Goal: Transaction & Acquisition: Purchase product/service

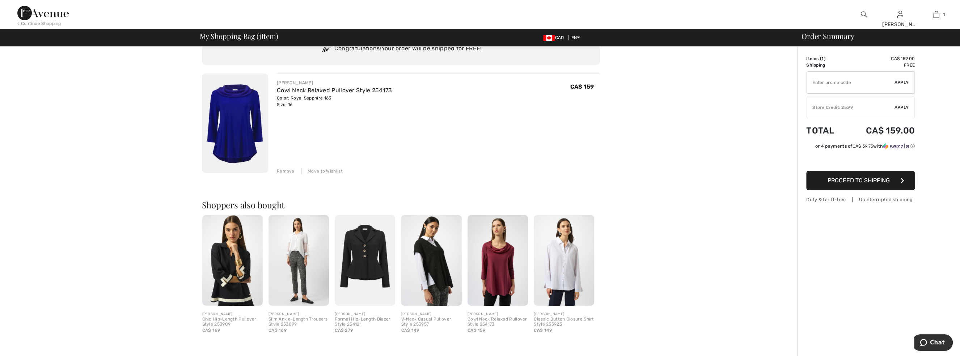
click at [246, 281] on img at bounding box center [232, 260] width 60 height 91
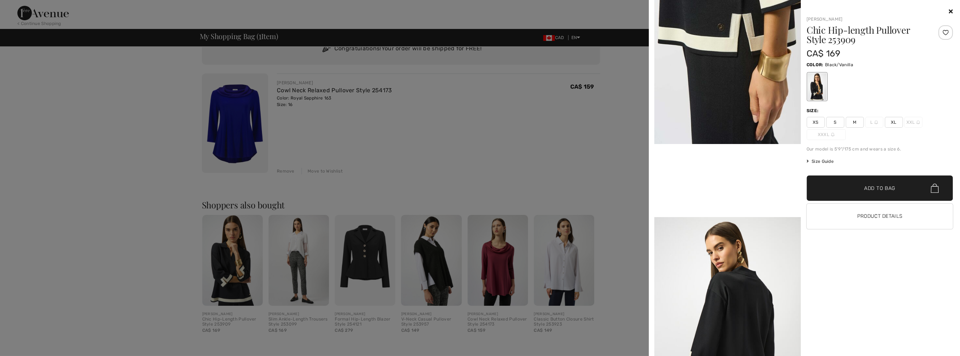
scroll to position [296, 0]
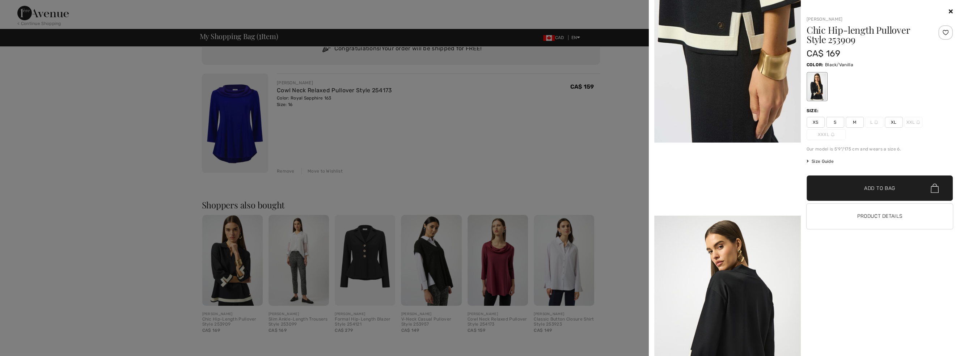
click at [890, 124] on span "XL" at bounding box center [893, 122] width 18 height 11
click at [891, 192] on span "Add to Bag" at bounding box center [879, 188] width 31 height 8
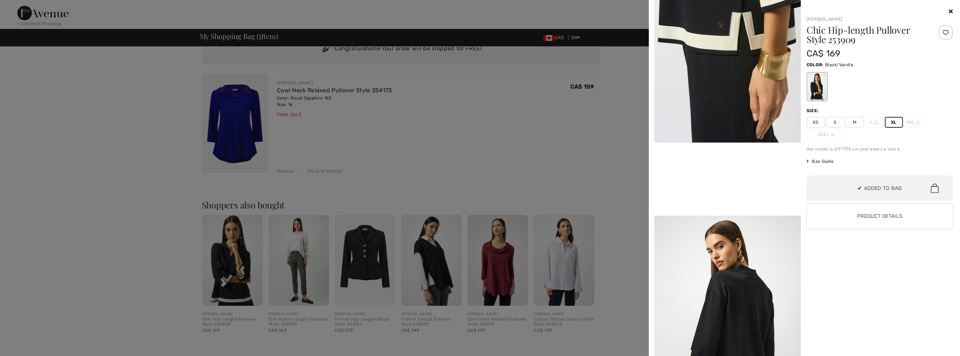
scroll to position [0, 0]
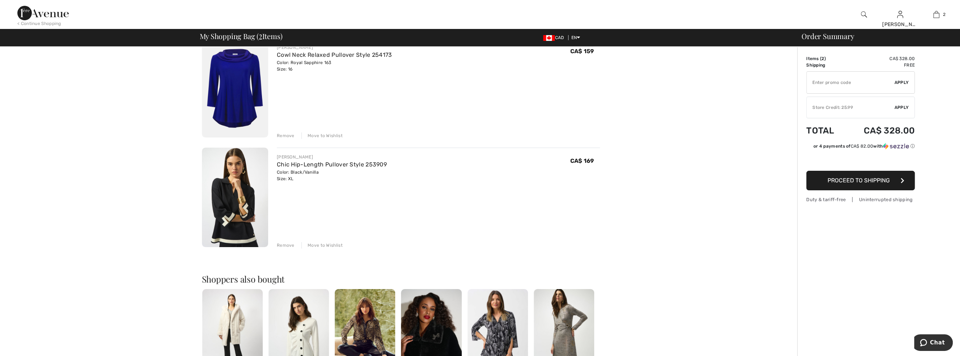
scroll to position [164, 0]
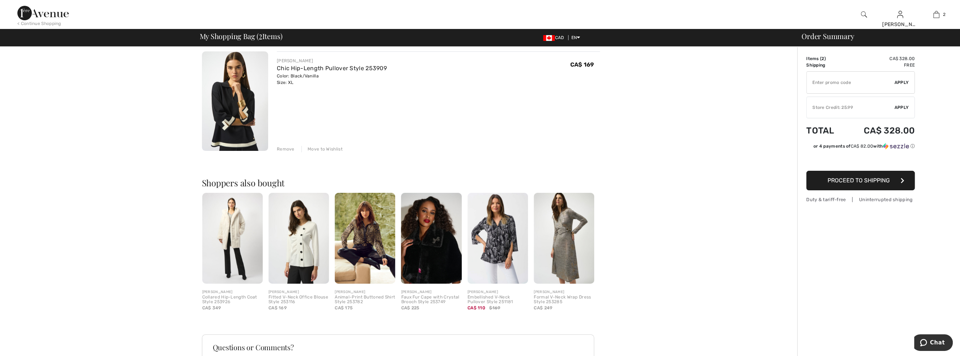
click at [507, 251] on img at bounding box center [497, 238] width 60 height 91
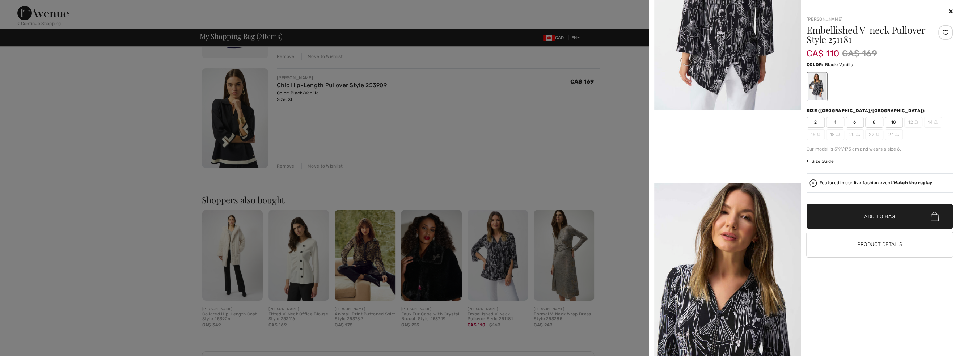
scroll to position [131, 0]
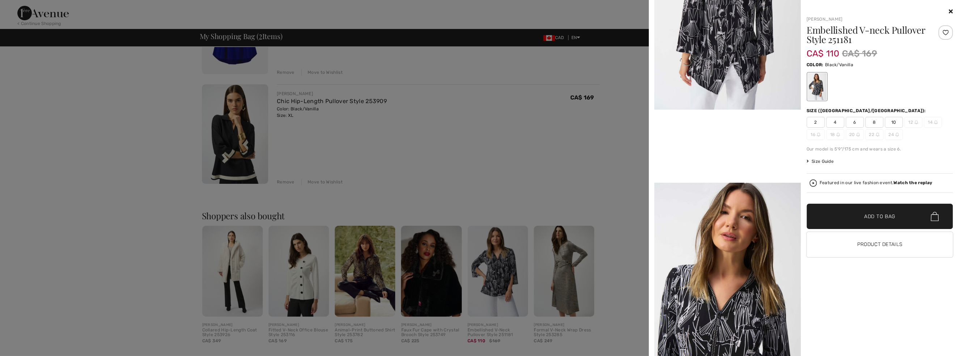
click at [599, 135] on div at bounding box center [480, 178] width 960 height 356
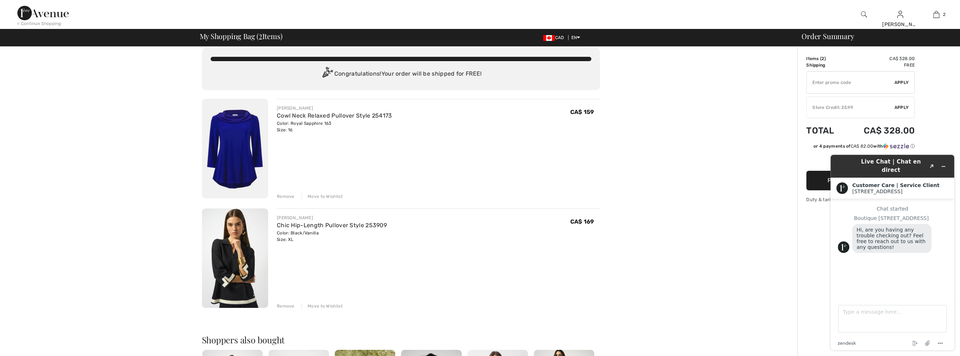
scroll to position [0, 0]
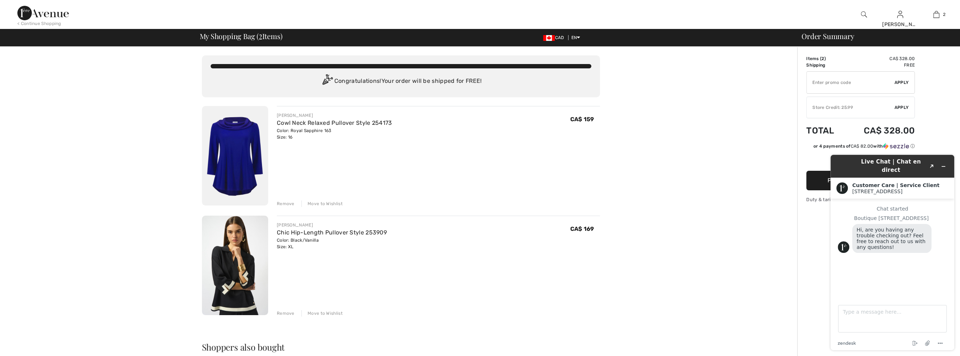
click at [249, 258] on img at bounding box center [235, 265] width 66 height 99
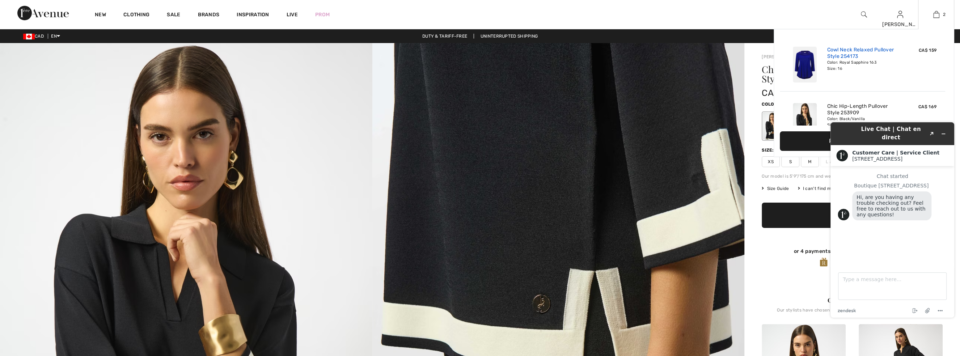
click at [850, 50] on link "Cowl Neck Relaxed Pullover Style 254173" at bounding box center [862, 53] width 71 height 13
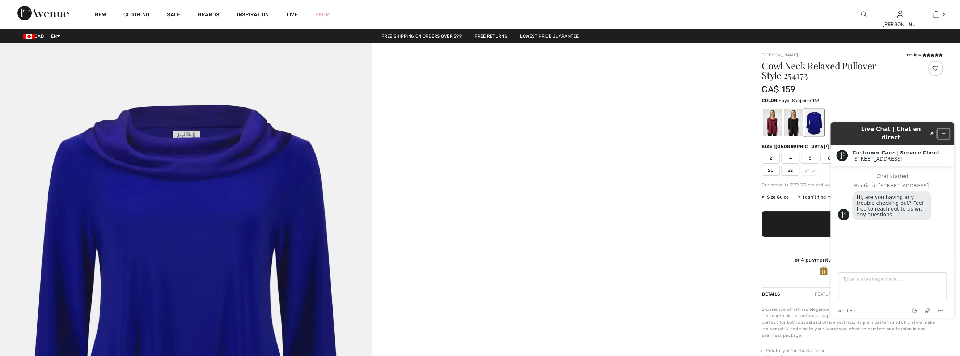
click at [943, 131] on icon "Minimize widget" at bounding box center [942, 133] width 5 height 5
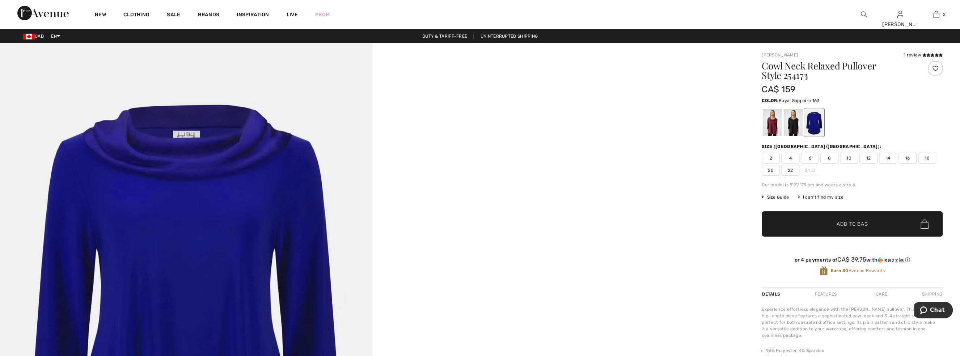
click at [862, 14] on img at bounding box center [864, 14] width 6 height 9
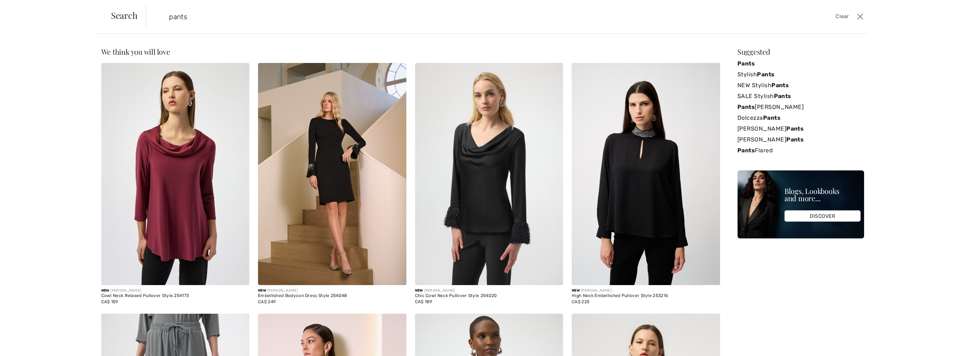
type input "pants"
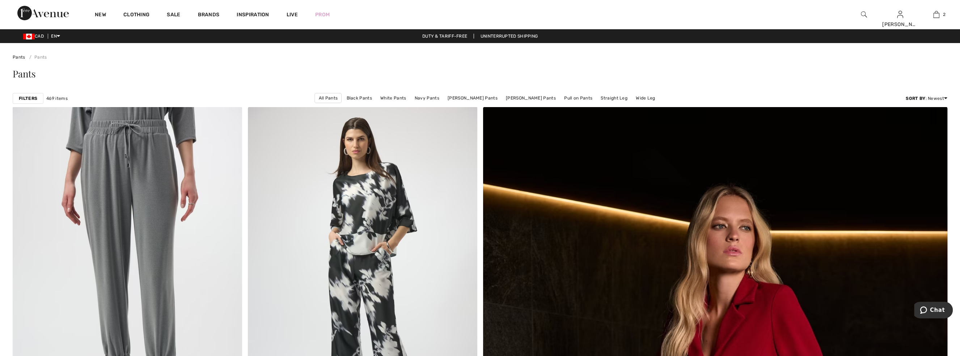
click at [30, 97] on strong "Filters" at bounding box center [28, 98] width 18 height 7
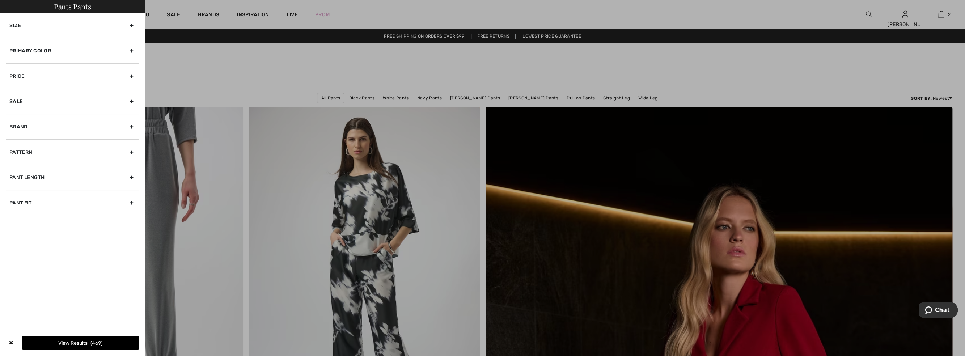
click at [26, 50] on div "Primary Color" at bounding box center [72, 50] width 133 height 25
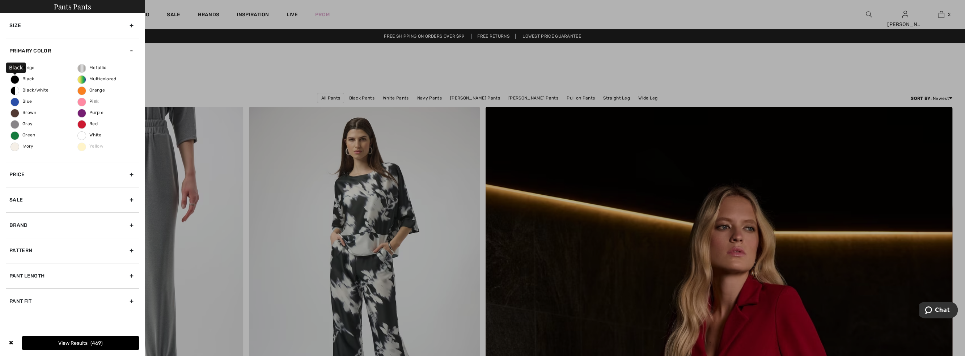
click at [27, 78] on span "Black" at bounding box center [23, 78] width 24 height 5
click at [0, 0] on input "Black" at bounding box center [0, 0] width 0 height 0
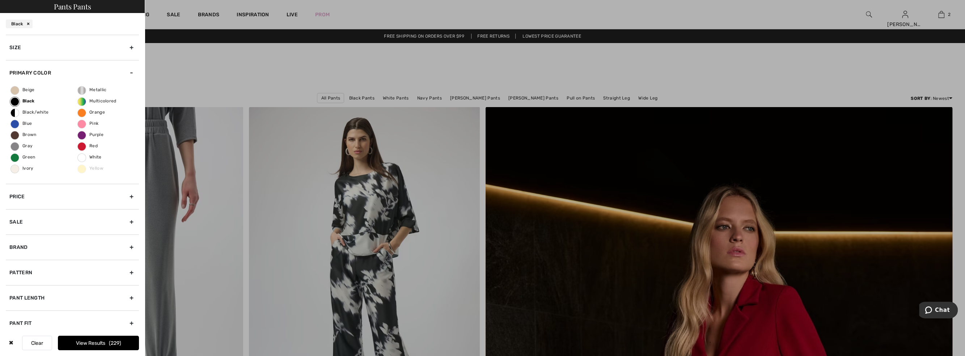
click at [100, 342] on button "View Results 229" at bounding box center [98, 343] width 81 height 14
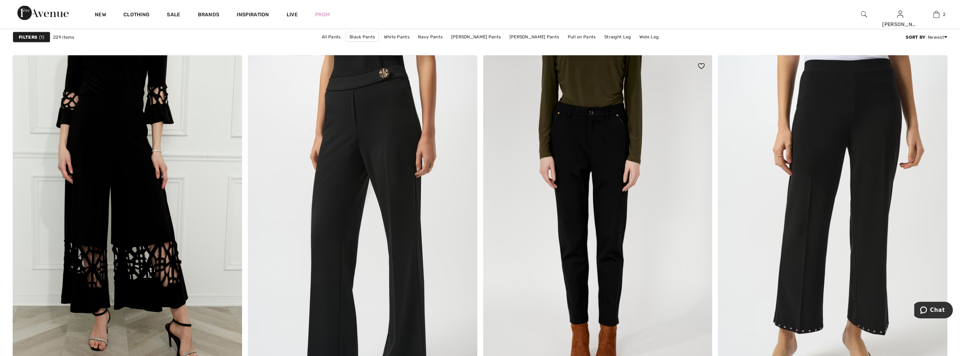
scroll to position [4637, 0]
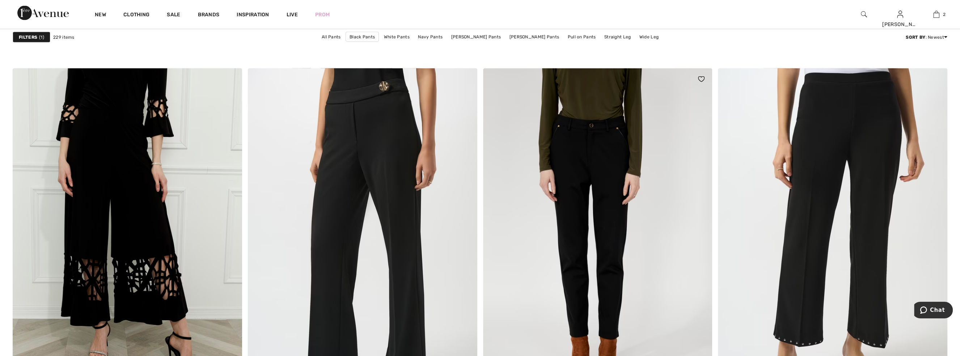
click at [604, 169] on img at bounding box center [597, 240] width 229 height 344
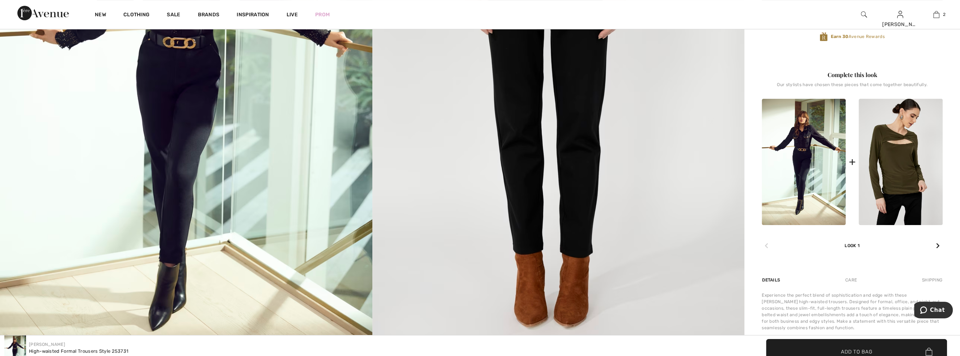
scroll to position [230, 0]
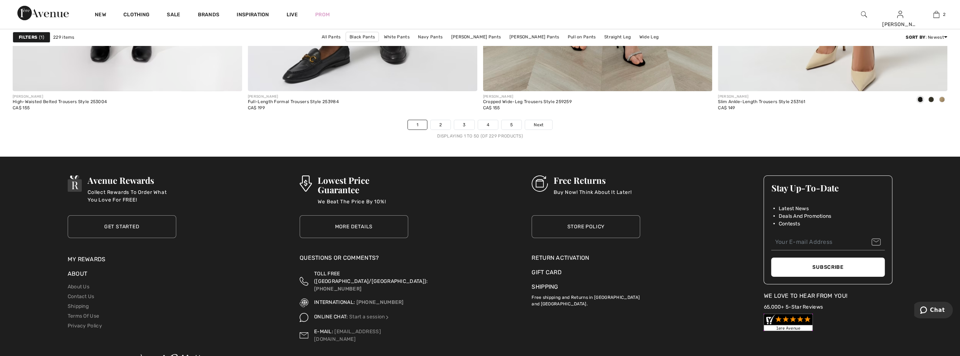
scroll to position [5722, 0]
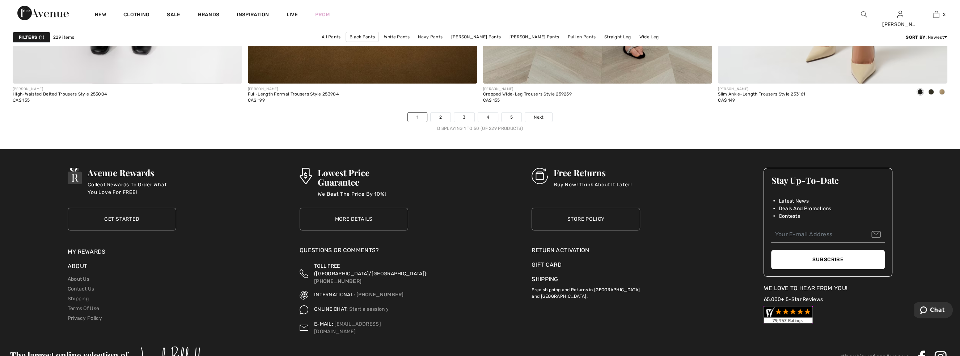
click at [37, 37] on strong "Filters" at bounding box center [28, 37] width 18 height 7
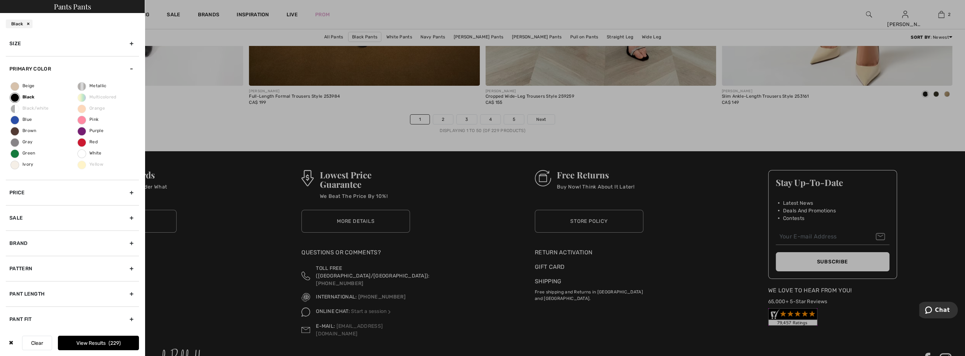
scroll to position [5, 0]
click at [39, 293] on div "Pant Length" at bounding box center [72, 292] width 133 height 25
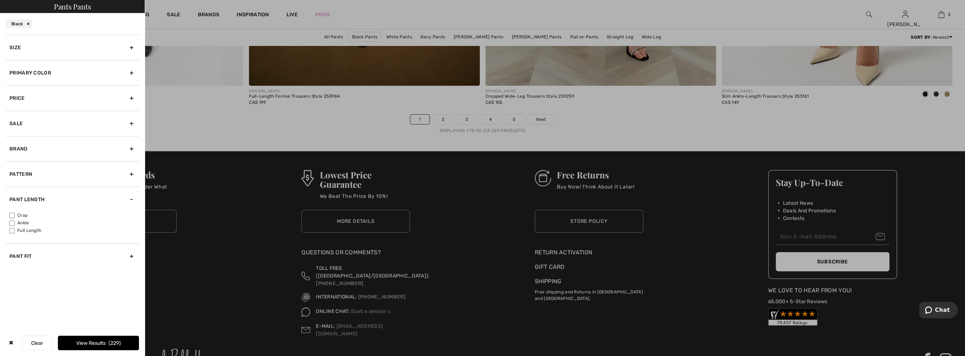
scroll to position [0, 0]
click at [10, 231] on input"] "Full Length" at bounding box center [11, 230] width 5 height 5
checkbox input"] "true"
click at [89, 344] on button "View Results 115" at bounding box center [98, 343] width 81 height 14
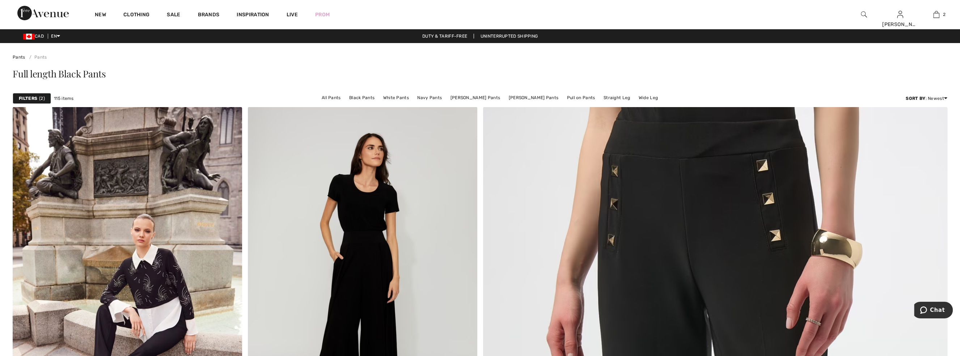
click at [33, 101] on strong "Filters" at bounding box center [28, 98] width 18 height 7
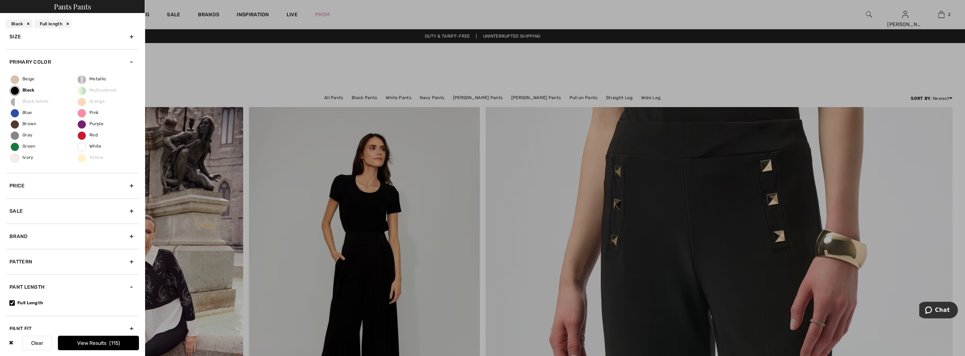
scroll to position [21, 0]
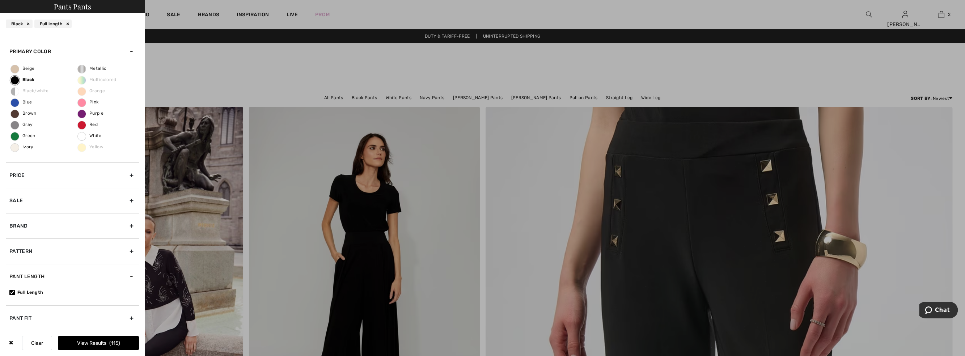
click at [33, 318] on div "Pant Fit" at bounding box center [72, 317] width 133 height 25
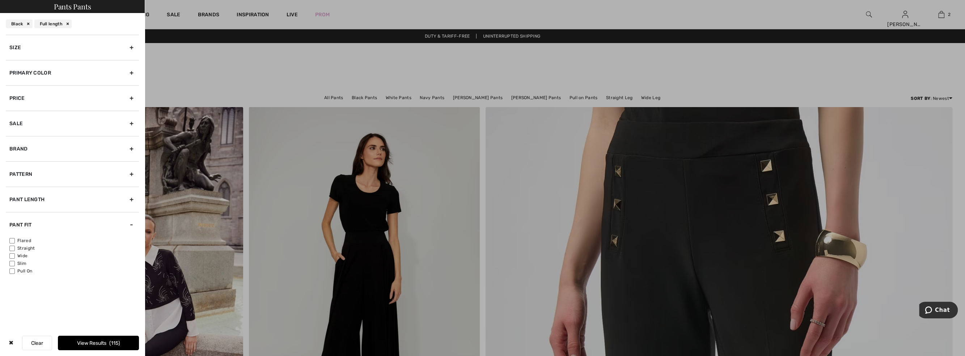
scroll to position [0, 0]
click at [12, 262] on input"] "Slim" at bounding box center [11, 263] width 5 height 5
checkbox input"] "true"
click at [114, 346] on button "View Results 8" at bounding box center [98, 343] width 81 height 14
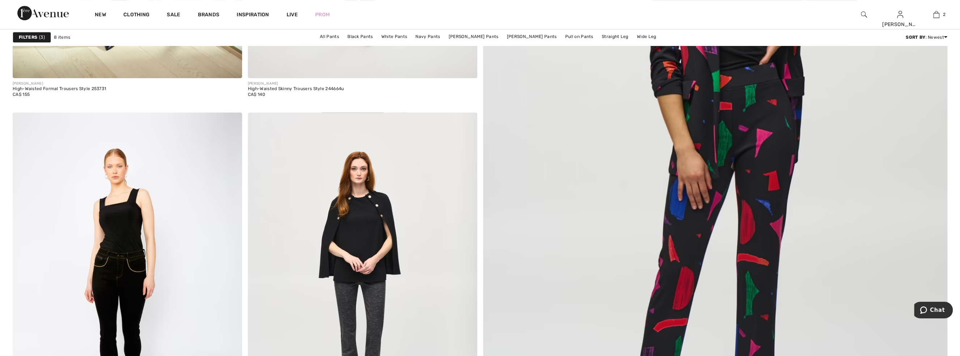
scroll to position [493, 0]
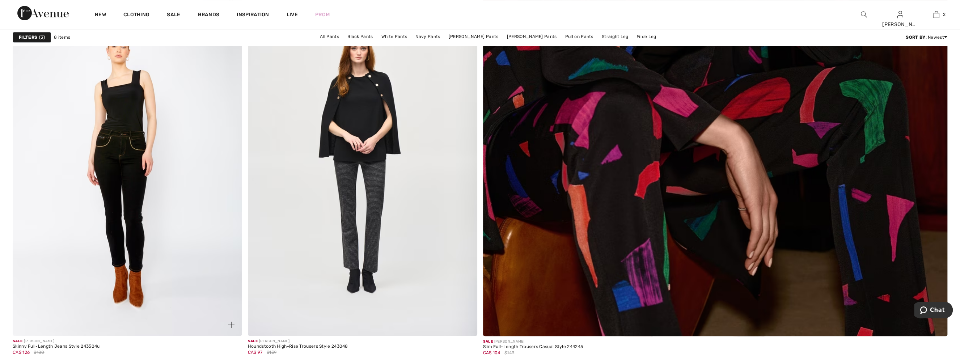
click at [140, 171] on img at bounding box center [127, 164] width 229 height 344
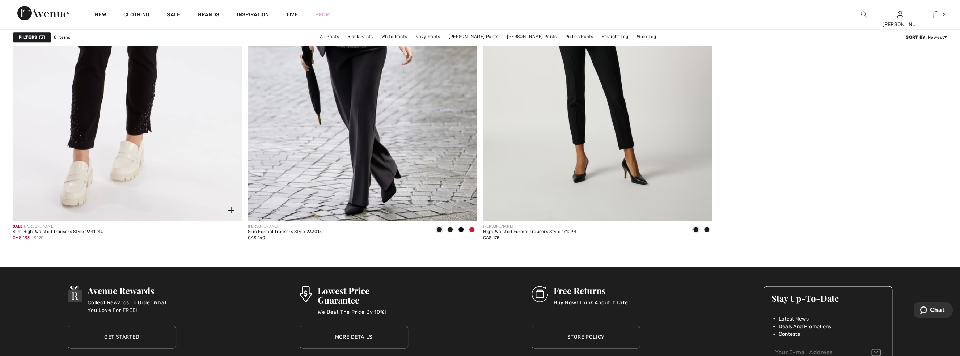
scroll to position [986, 0]
click at [109, 152] on img at bounding box center [127, 49] width 229 height 344
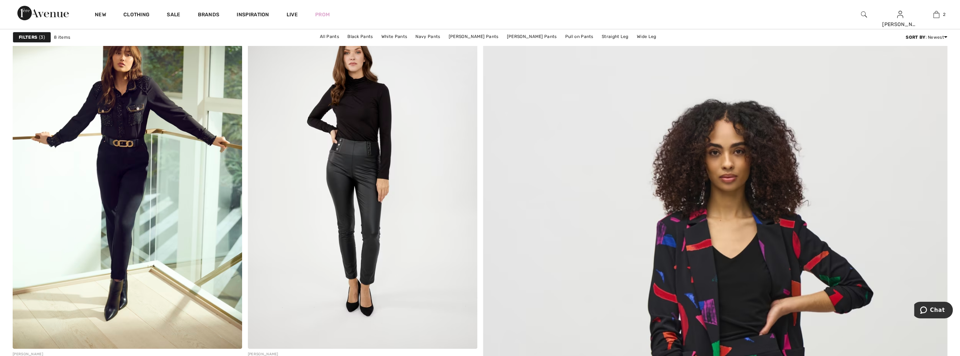
scroll to position [98, 0]
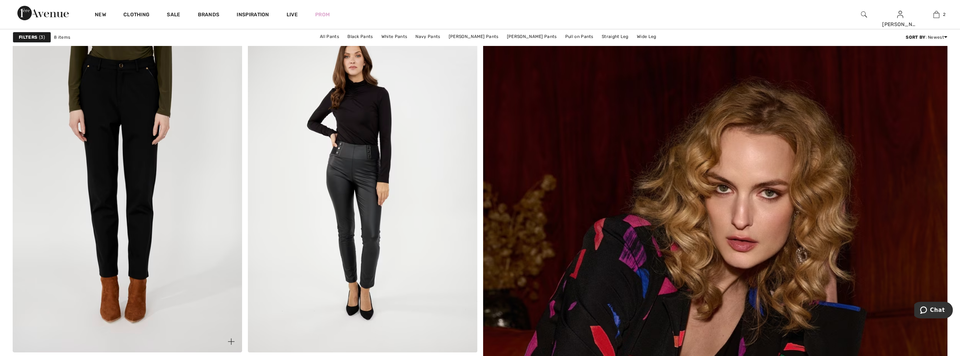
click at [141, 194] on img at bounding box center [127, 180] width 229 height 344
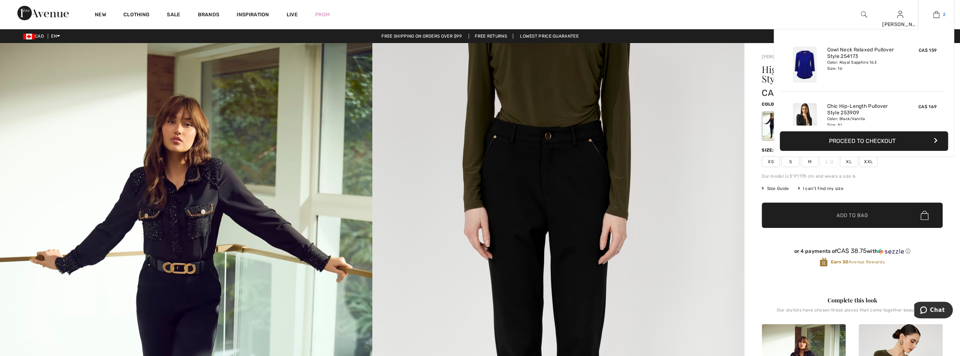
click at [935, 13] on img at bounding box center [936, 14] width 6 height 9
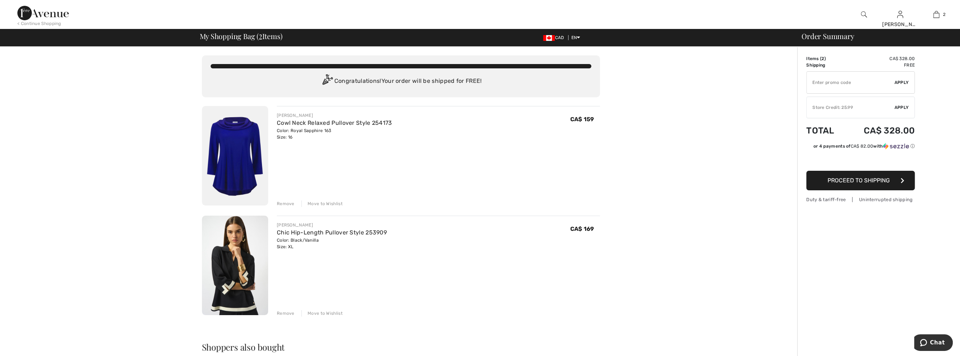
click at [236, 157] on img at bounding box center [235, 155] width 66 height 99
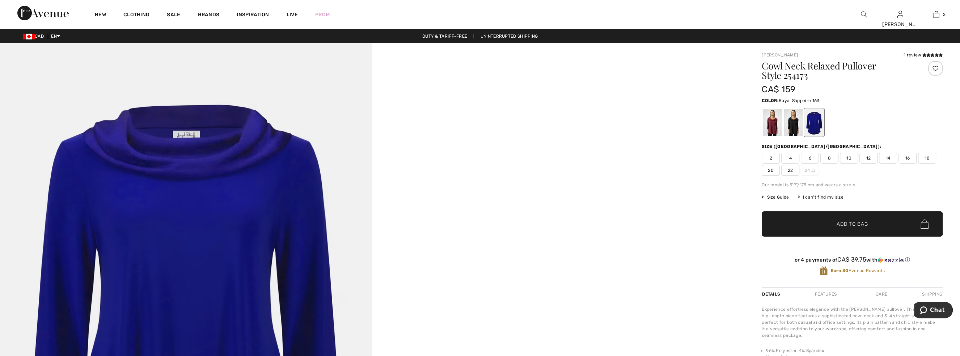
click at [929, 157] on span "18" at bounding box center [927, 158] width 18 height 11
click at [859, 227] on span "Add to Bag" at bounding box center [851, 224] width 31 height 8
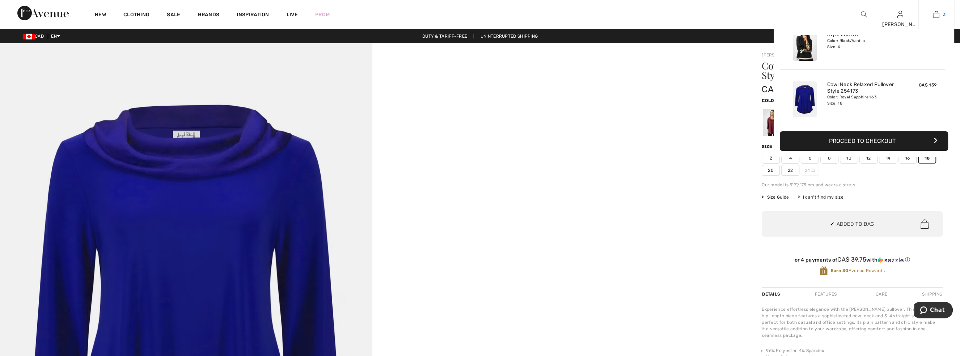
click at [935, 17] on img at bounding box center [936, 14] width 6 height 9
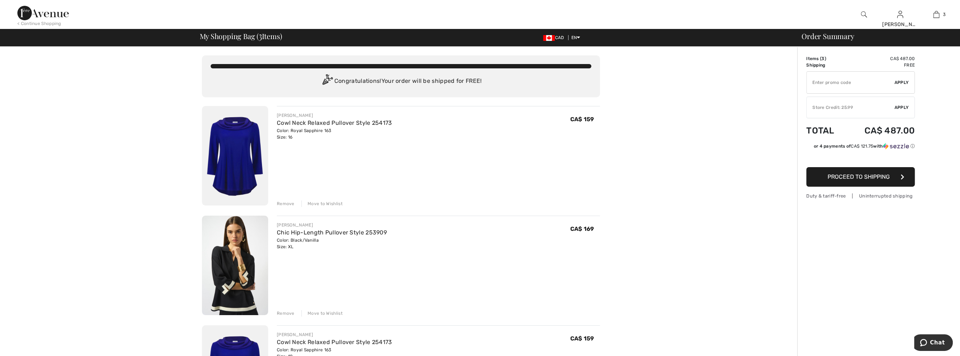
click at [291, 204] on div "Remove" at bounding box center [286, 203] width 18 height 7
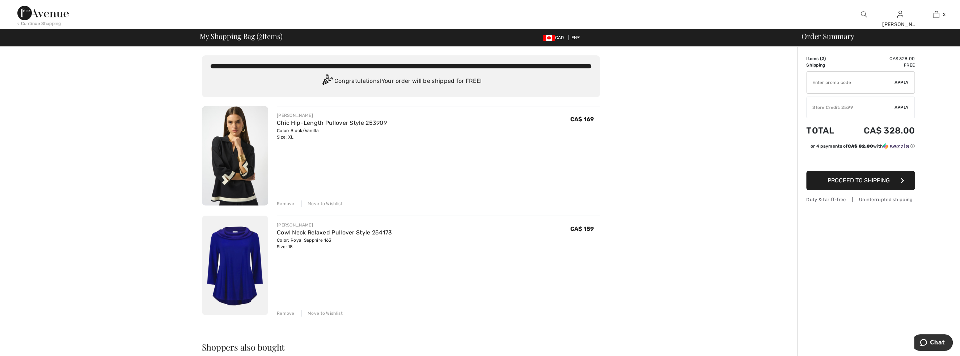
click at [903, 106] on span "Apply" at bounding box center [901, 107] width 14 height 7
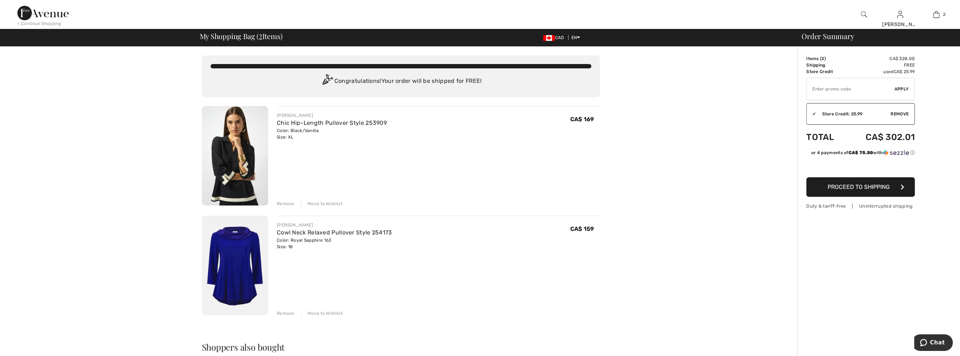
click at [876, 190] on span "Proceed to Shipping" at bounding box center [858, 186] width 62 height 7
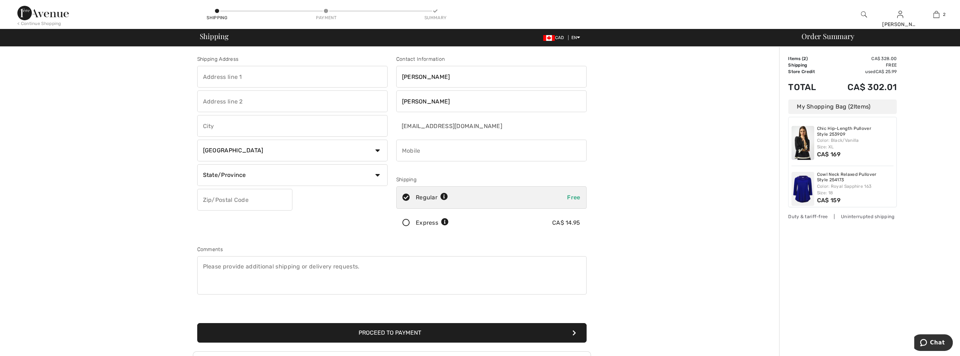
click at [260, 83] on input "text" at bounding box center [292, 77] width 190 height 22
type input "64 FOREST GROVE CRES"
type input "DORCHESTER"
click at [281, 177] on select "State/Province Alberta British Columbia Manitoba New Brunswick Newfoundland and…" at bounding box center [292, 175] width 190 height 22
select select "ON"
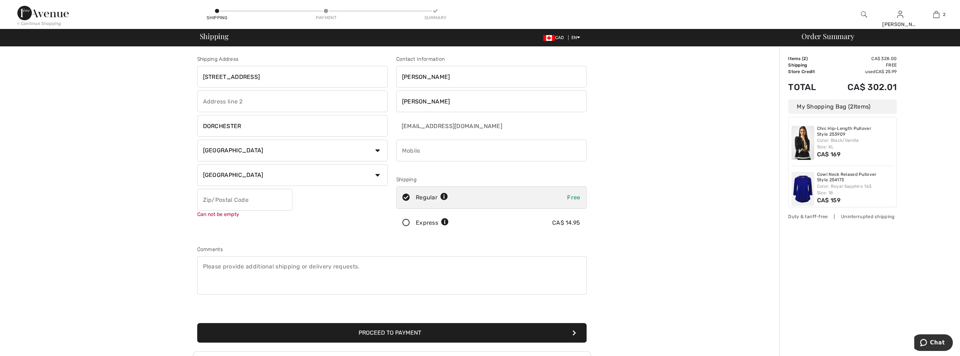
click at [197, 164] on select "State/Province Alberta British Columbia Manitoba New Brunswick Newfoundland and…" at bounding box center [292, 175] width 190 height 22
click at [246, 206] on input "text" at bounding box center [244, 200] width 95 height 22
drag, startPoint x: 315, startPoint y: 216, endPoint x: 294, endPoint y: 216, distance: 20.6
click at [315, 216] on div "Shipping Address 64 FOREST GROVE CRES DORCHESTER Country Canada United States A…" at bounding box center [292, 146] width 199 height 182
click at [213, 198] on input "N0L1G3" at bounding box center [244, 200] width 95 height 22
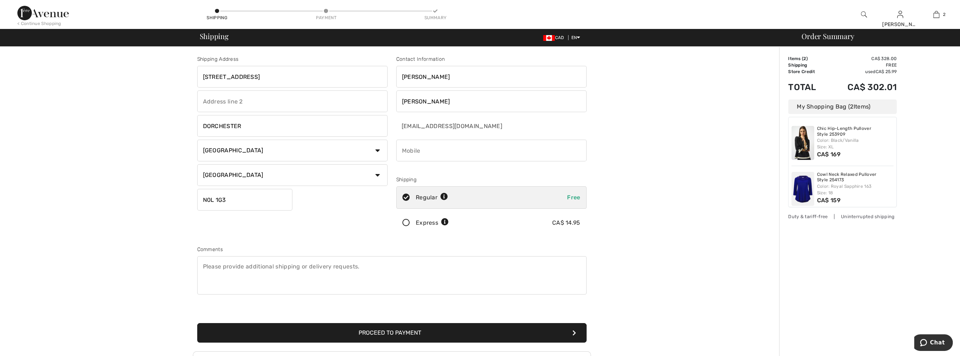
type input "N0L1G3"
click at [318, 222] on div "Shipping Address 64 FOREST GROVE CRES DORCHESTER Country Canada United States A…" at bounding box center [292, 146] width 199 height 182
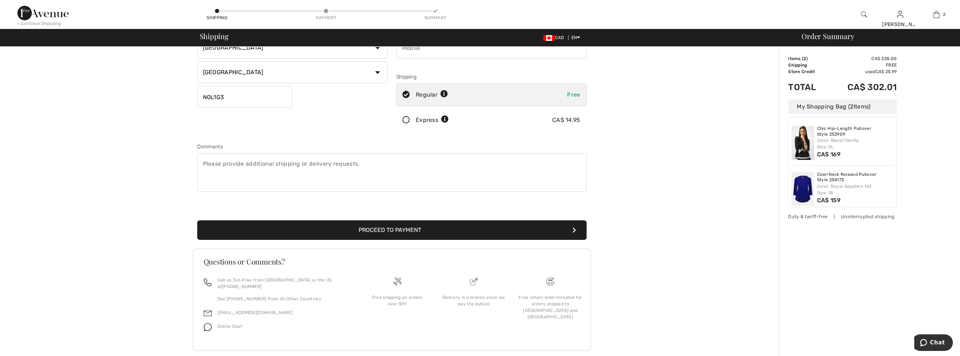
scroll to position [108, 0]
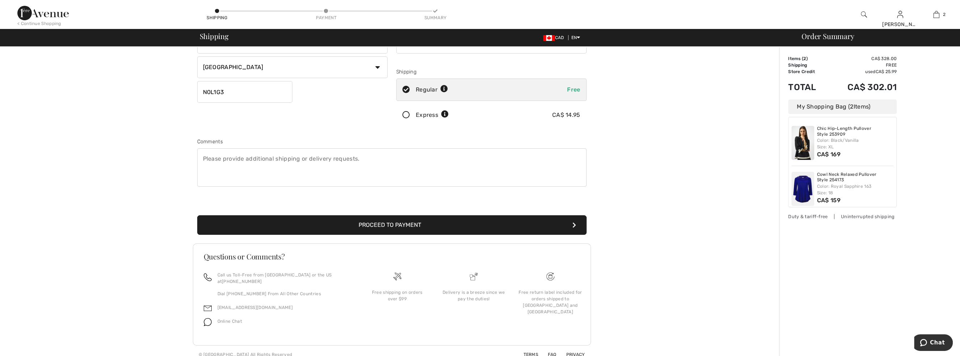
click at [388, 226] on button "Proceed to Payment" at bounding box center [391, 225] width 389 height 20
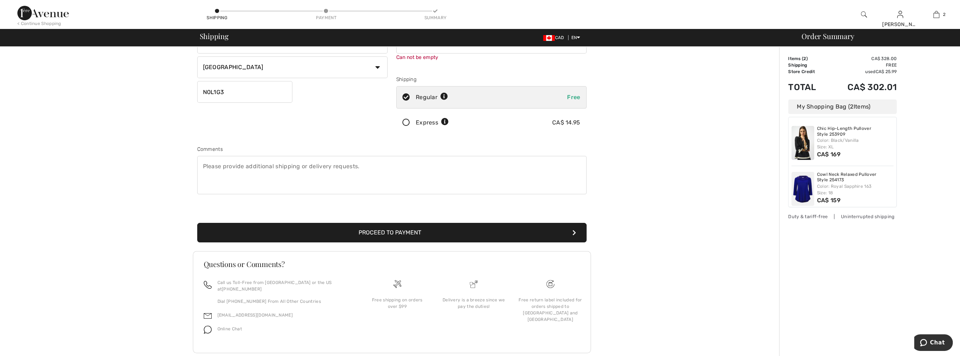
scroll to position [81, 0]
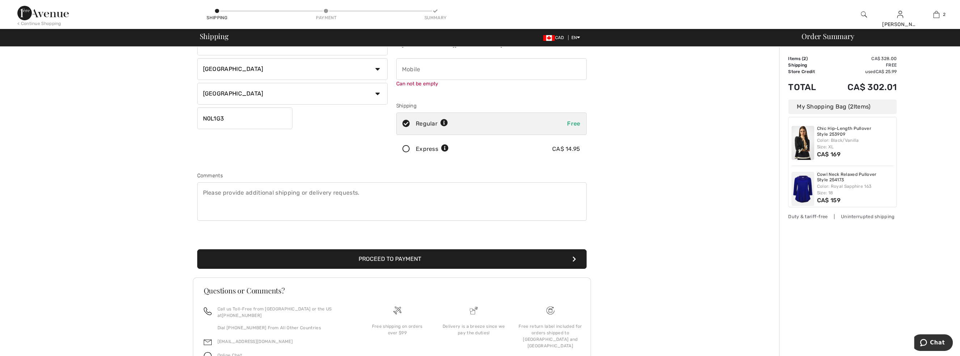
click at [387, 259] on button "Proceed to Payment" at bounding box center [391, 259] width 389 height 20
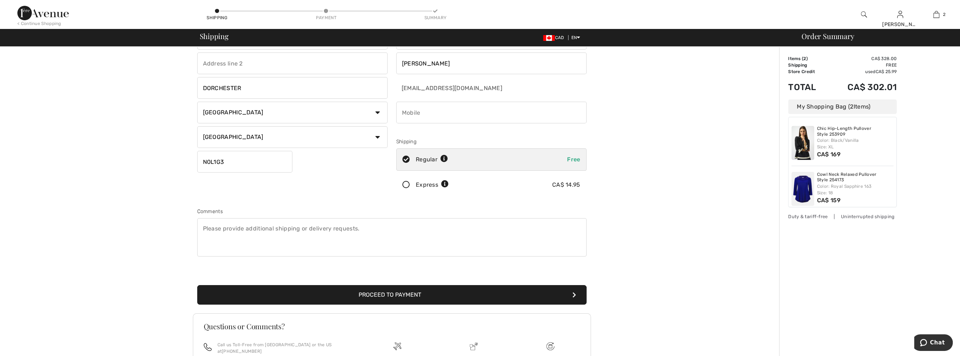
scroll to position [0, 0]
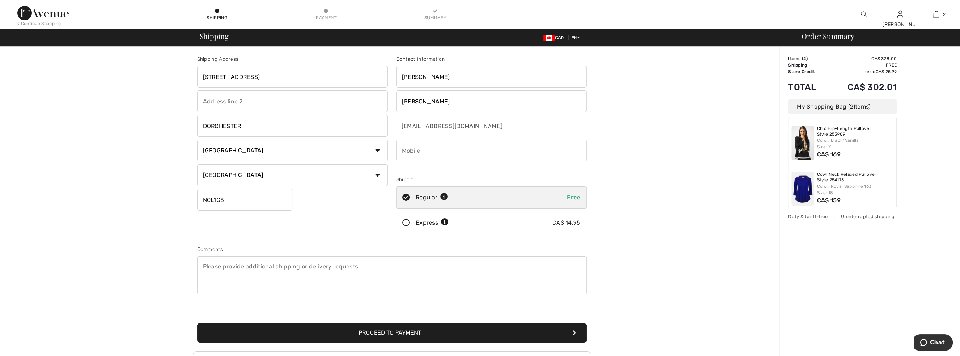
click at [427, 151] on input "phone" at bounding box center [491, 151] width 190 height 22
type input "6132976364"
click at [413, 327] on button "Proceed to Payment" at bounding box center [391, 333] width 389 height 20
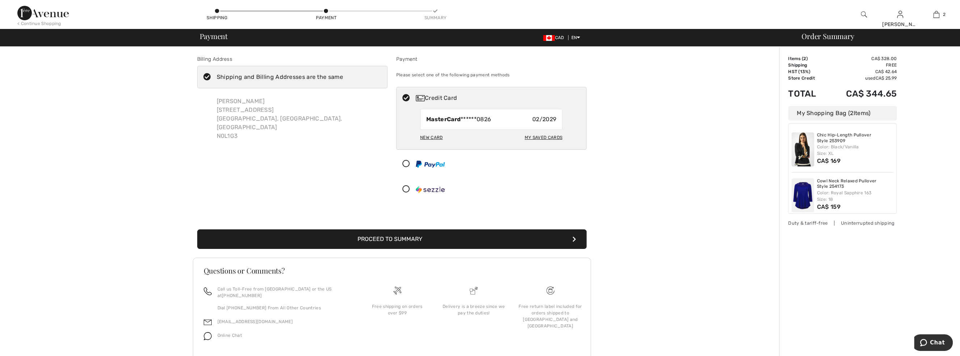
click at [400, 240] on button "Proceed to Summary" at bounding box center [391, 239] width 389 height 20
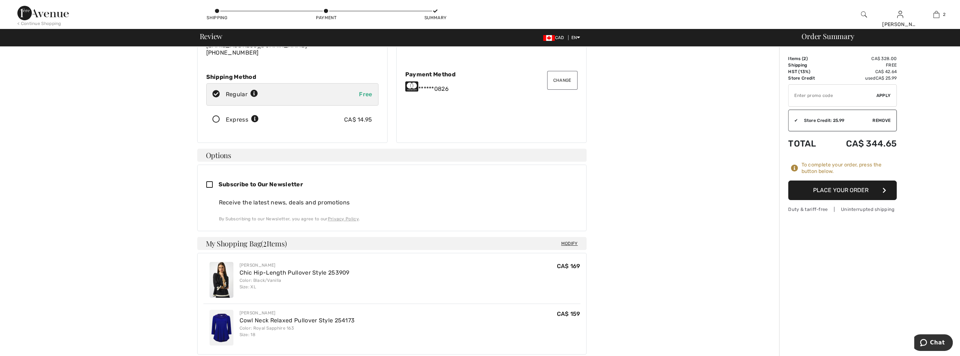
scroll to position [87, 0]
click at [845, 188] on button "Place Your Order" at bounding box center [842, 191] width 109 height 20
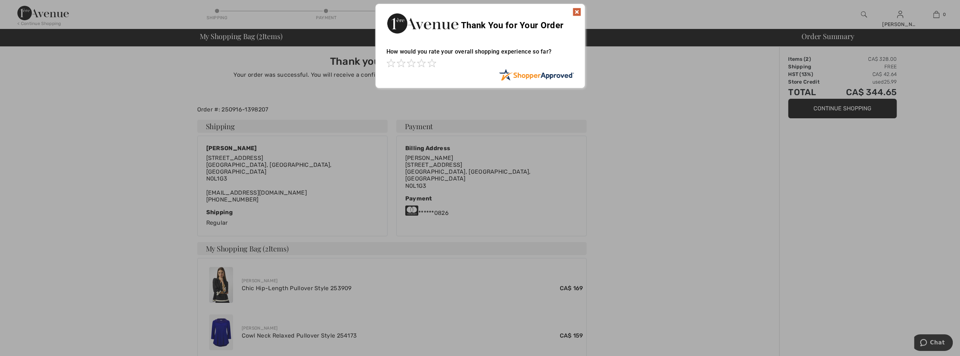
click at [575, 12] on img at bounding box center [576, 12] width 9 height 9
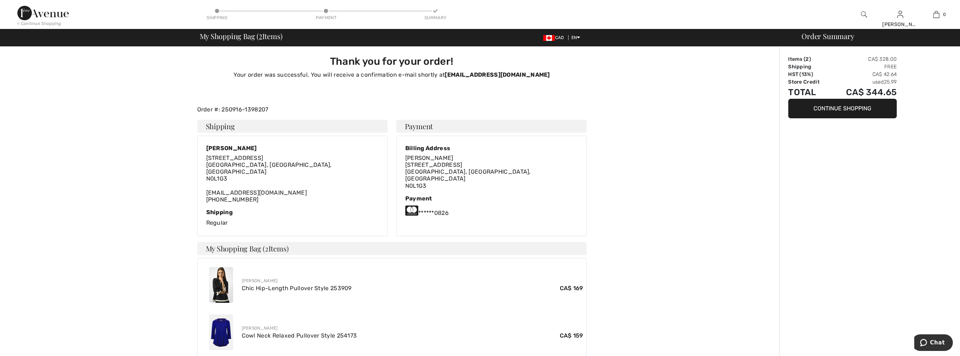
click at [856, 111] on button "Continue Shopping" at bounding box center [842, 109] width 109 height 20
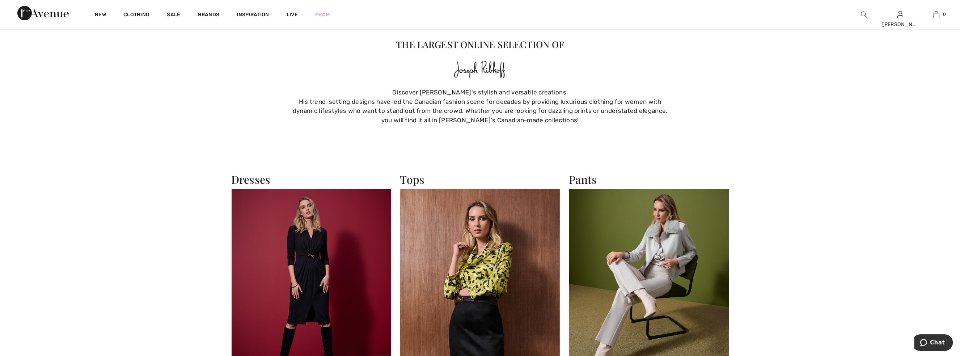
scroll to position [954, 0]
